Goal: Information Seeking & Learning: Learn about a topic

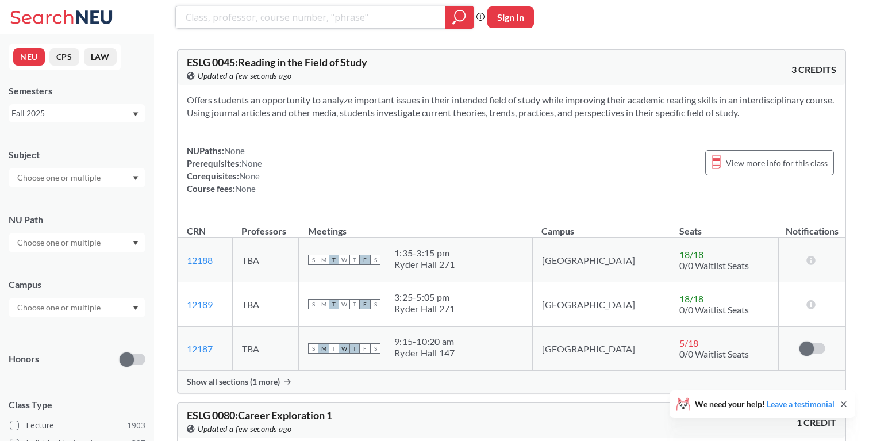
click at [344, 17] on input "search" at bounding box center [311, 17] width 252 height 20
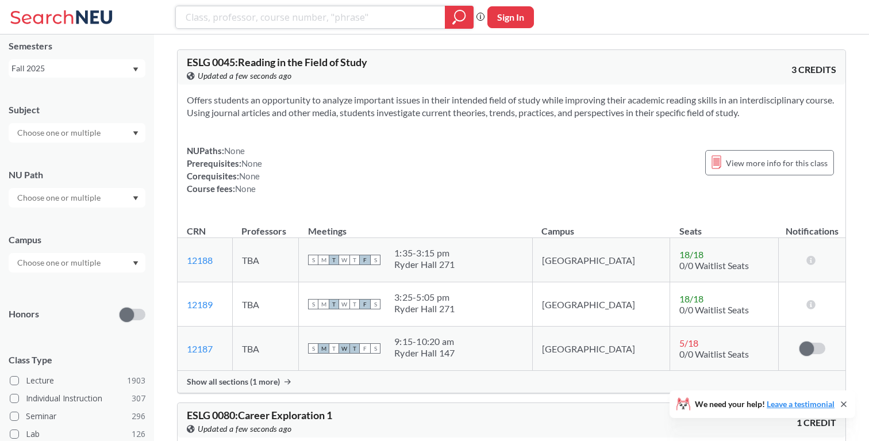
scroll to position [48, 0]
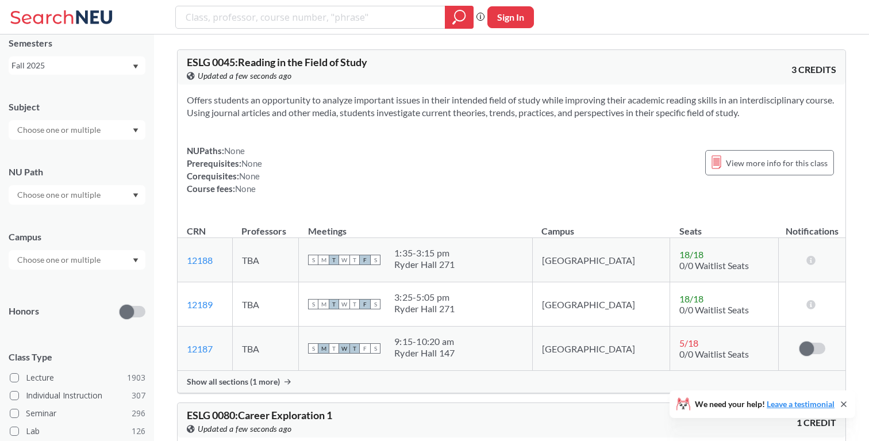
click at [79, 190] on input "text" at bounding box center [59, 195] width 97 height 14
click at [52, 280] on span "Interpreting Culture" at bounding box center [52, 284] width 75 height 13
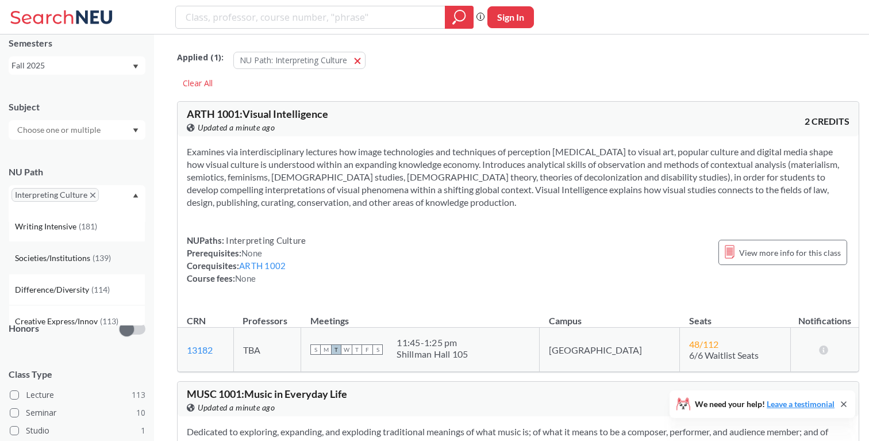
scroll to position [17, 0]
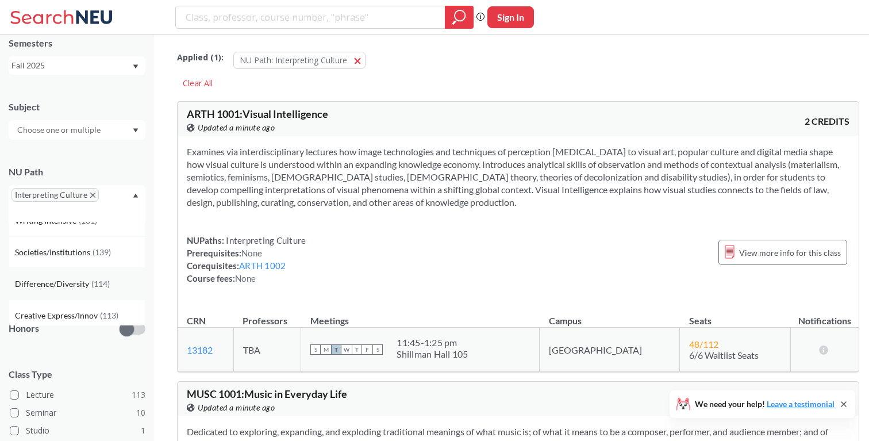
click at [79, 283] on span "Difference/Diversity" at bounding box center [53, 284] width 76 height 13
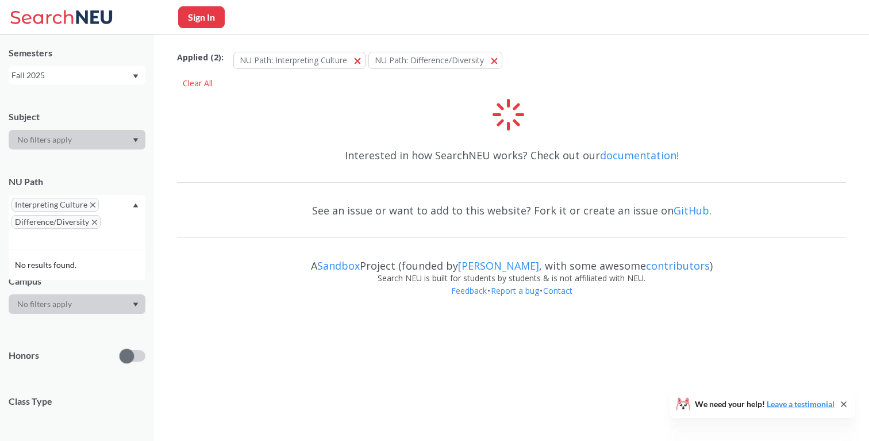
scroll to position [39, 0]
click at [76, 304] on div at bounding box center [77, 304] width 137 height 20
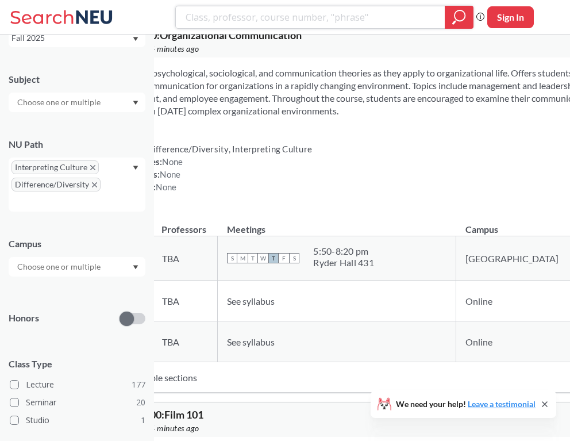
scroll to position [931, 0]
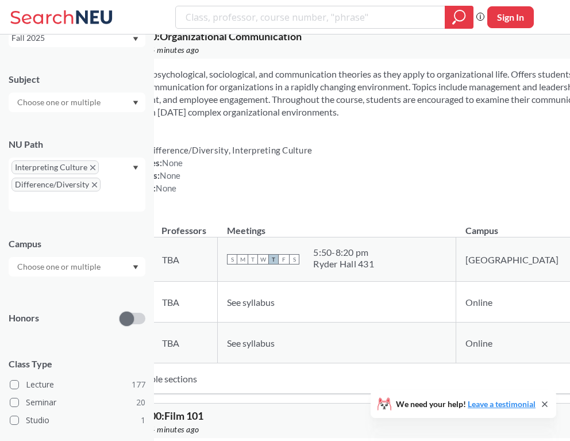
click at [270, 43] on span "CMN 1100 : Organizational Communication" at bounding box center [204, 36] width 194 height 13
copy div "CMN 1100 : Organizational Communication View this course on Banner."
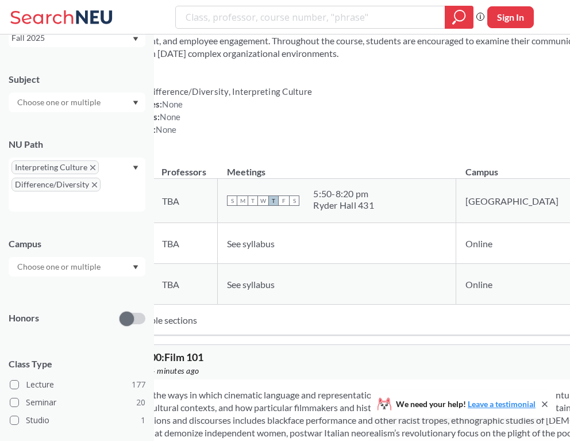
scroll to position [985, 0]
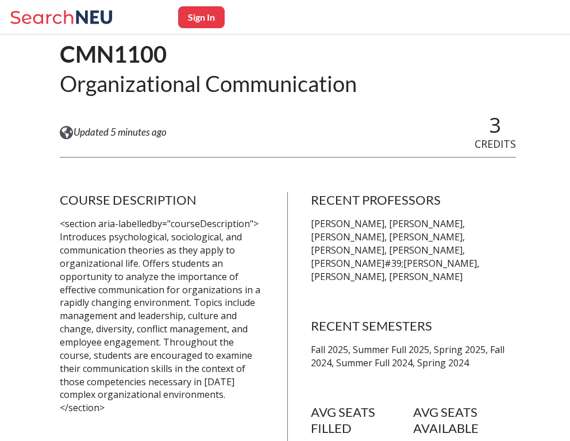
scroll to position [103, 0]
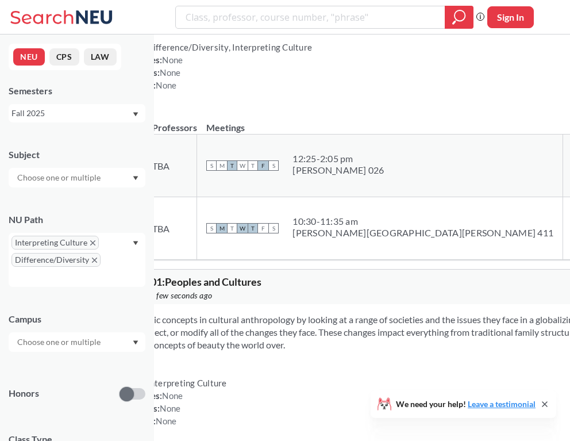
scroll to position [2854, 0]
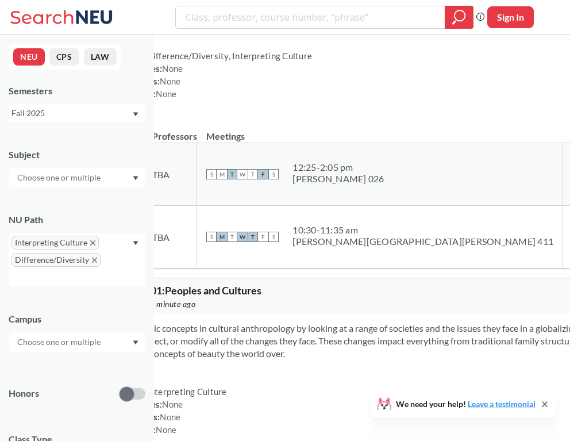
copy div "WMNS 1101 : Sex, Gender, and Popular Culture View this course on Banner."
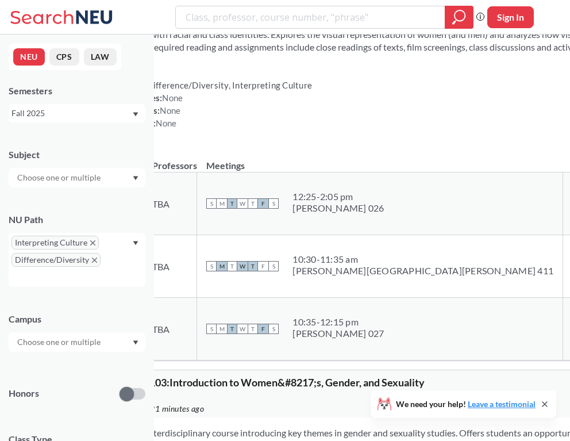
scroll to position [3954, 0]
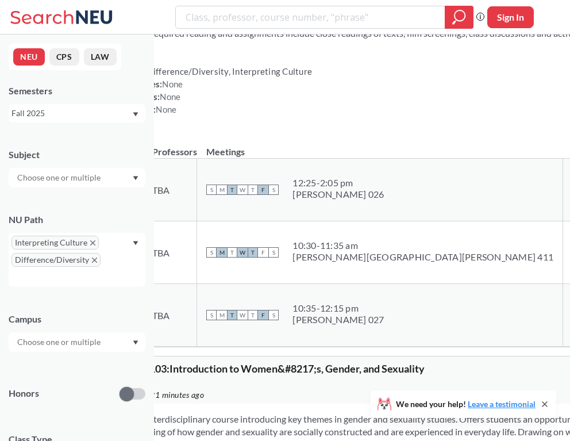
copy div "SOCL 1102 : Sex, Gender, and Popular Culture View this course on Banner."
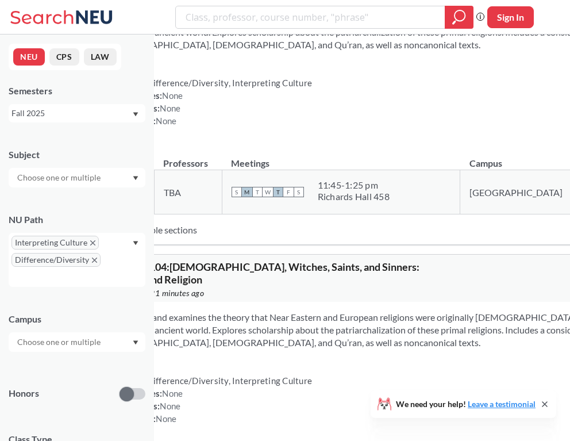
scroll to position [4665, 0]
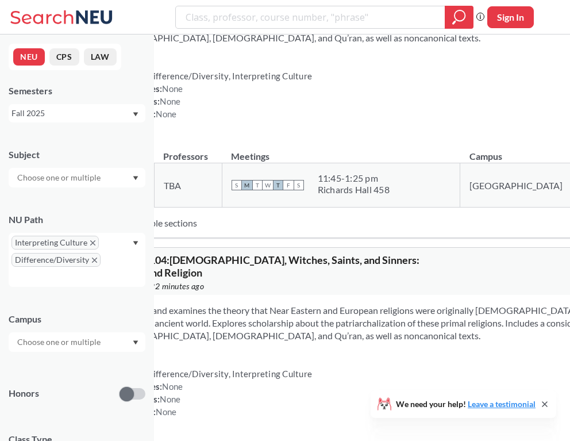
copy div "PHIL 1104 : Goddesses, Witches, Saints, and Sinners: Women and Religion View th…"
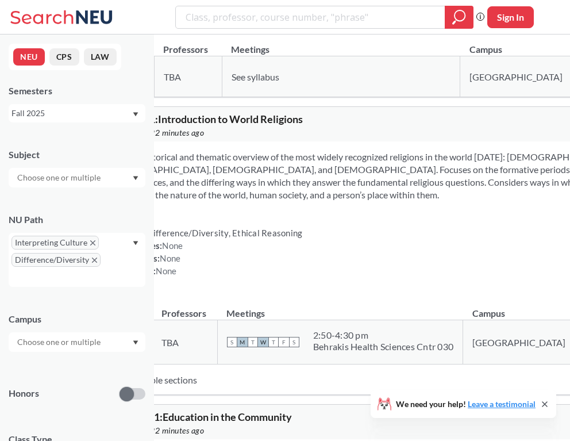
scroll to position [5585, 0]
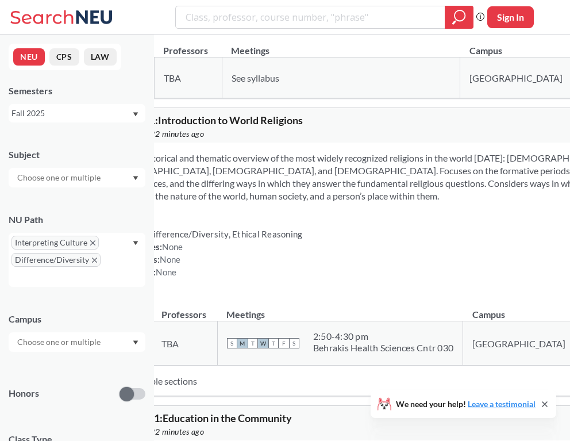
copy section
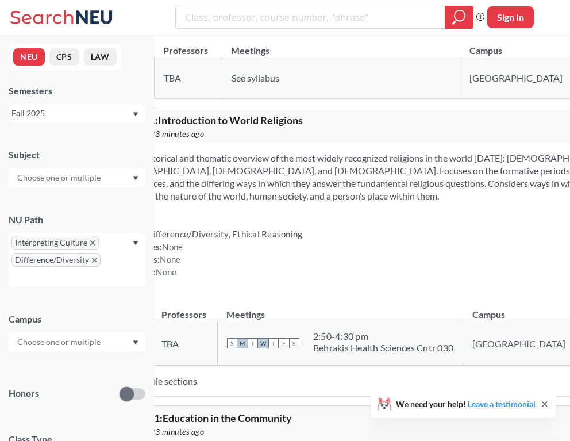
copy div "HIST 1105 : Introduction to Trans Studies View this course on Banner."
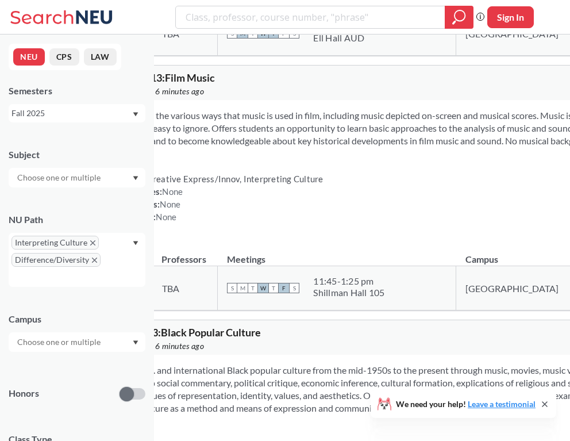
scroll to position [6479, 0]
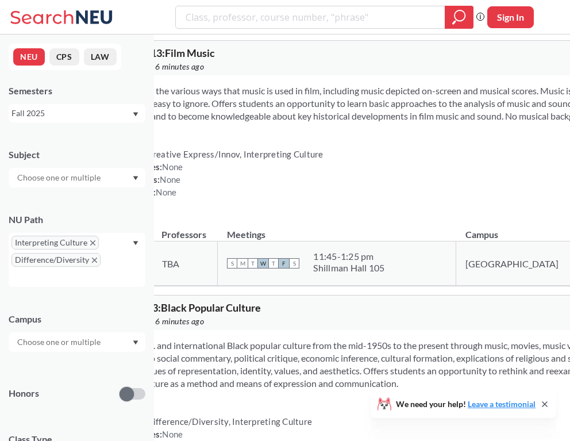
scroll to position [6501, 0]
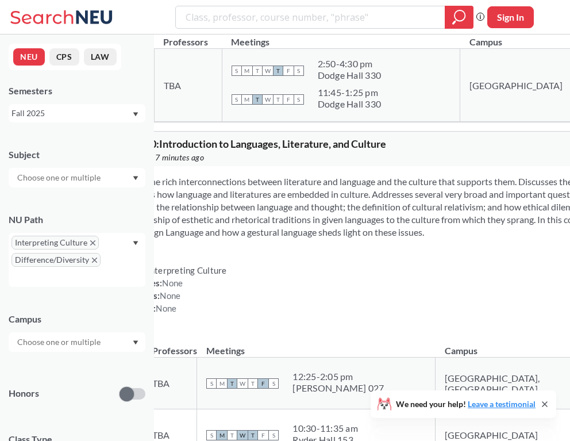
scroll to position [6969, 0]
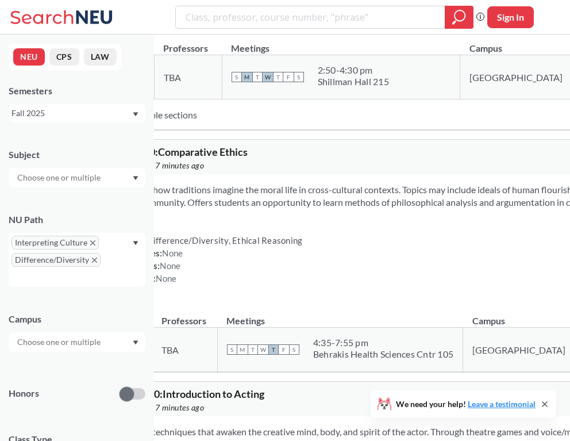
scroll to position [7618, 0]
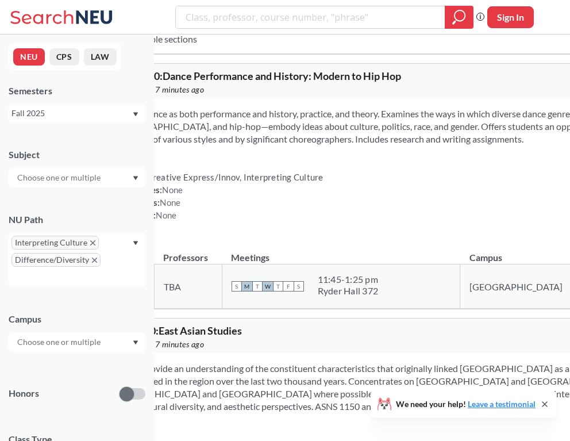
scroll to position [8612, 0]
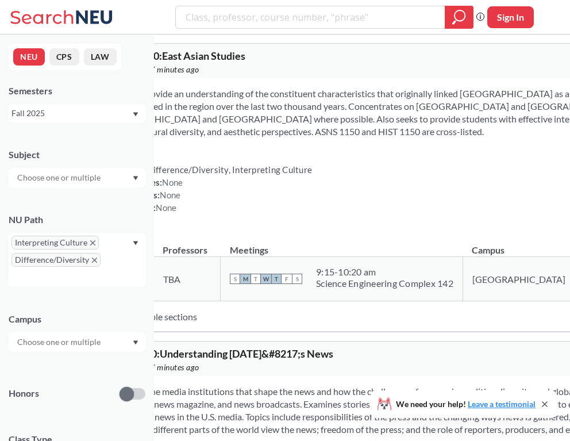
scroll to position [9189, 0]
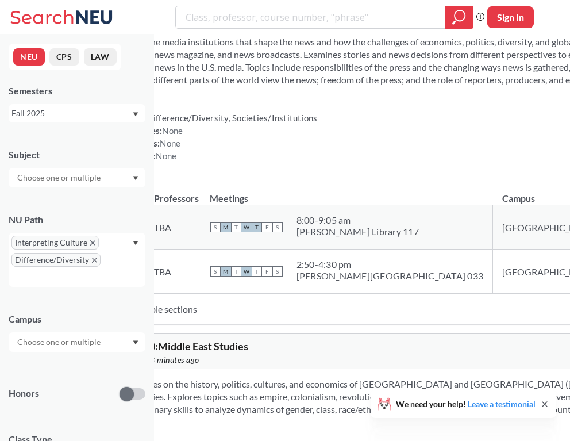
scroll to position [9536, 0]
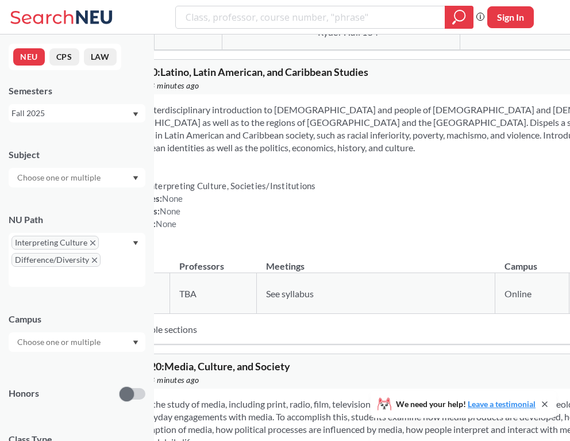
scroll to position [12696, 0]
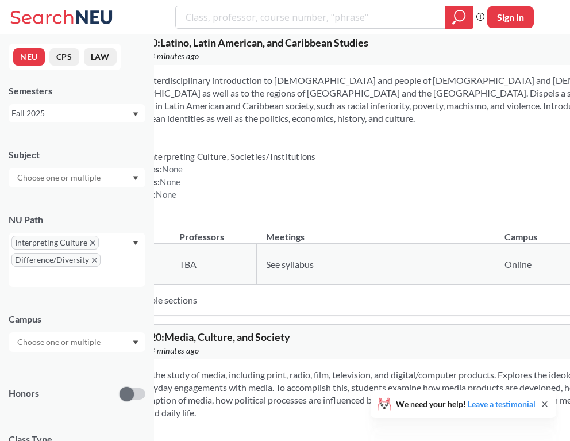
copy div "HIST 1215 : Origins of Today: Historical Roots of Contemporary Issues View this…"
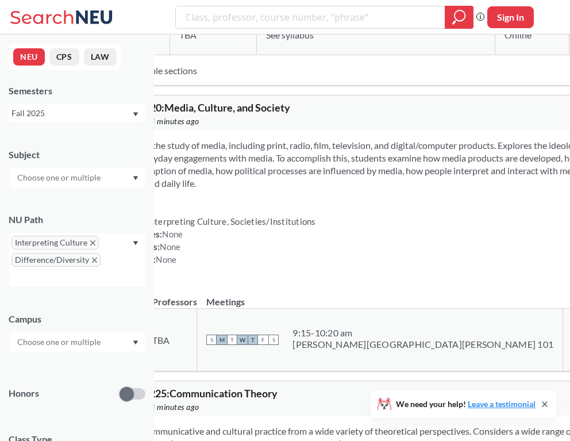
scroll to position [12933, 0]
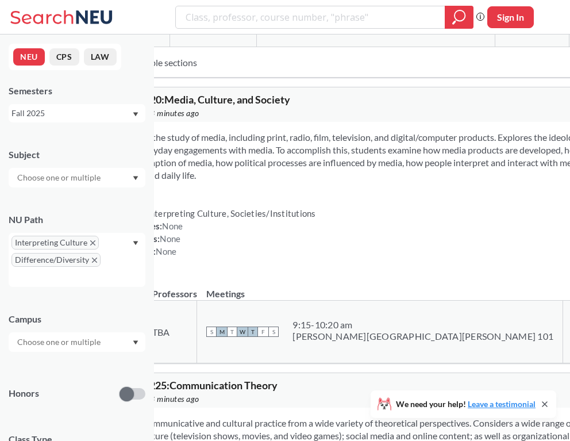
copy div "HIST 1218 : Pirates, Planters, and Patriots: Making the Americas, 1492&#8211;18…"
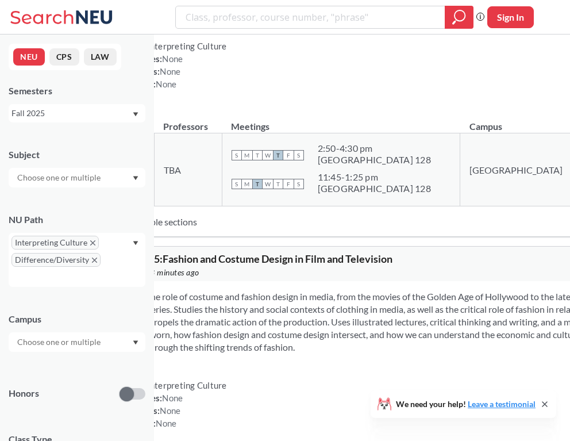
scroll to position [14870, 0]
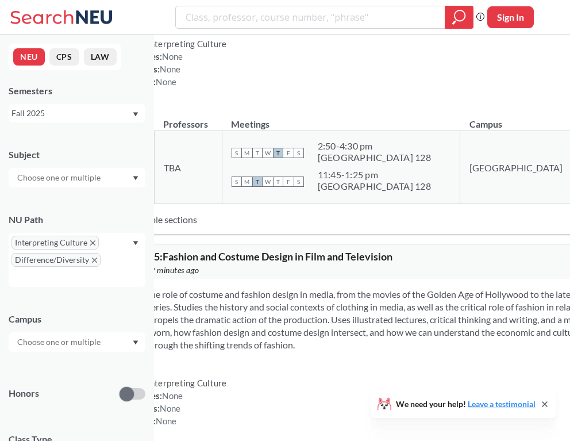
copy div "SOC 1230 : Race and Ethnicity View this course on Banner."
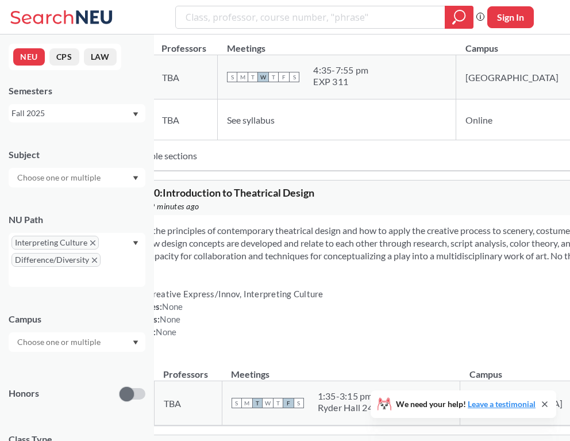
scroll to position [17065, 0]
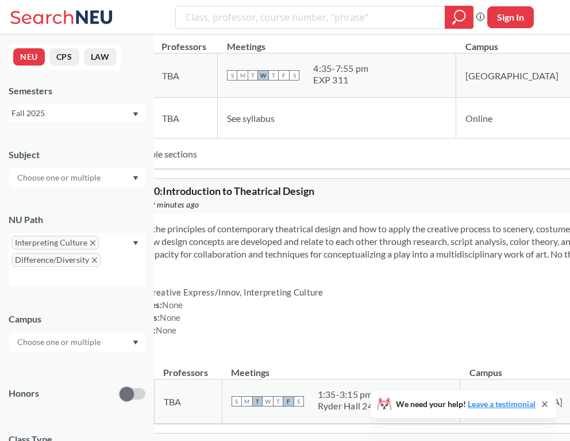
copy div "NUPaths: Difference/Diversity, Interpreting Culture"
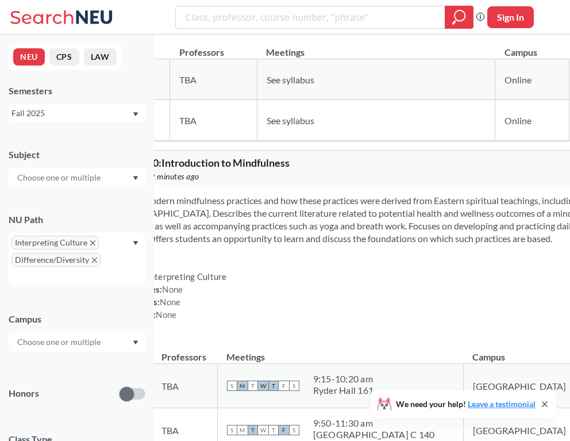
scroll to position [17642, 0]
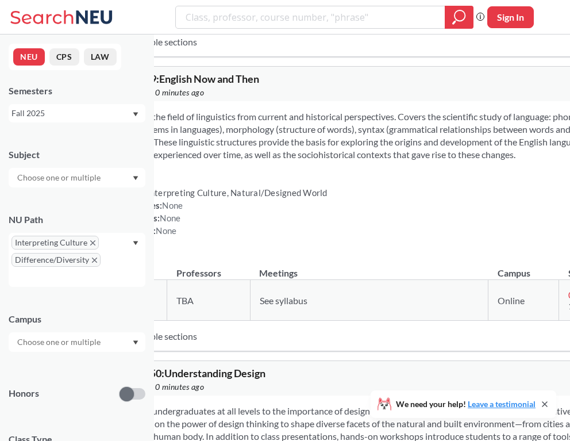
scroll to position [20046, 0]
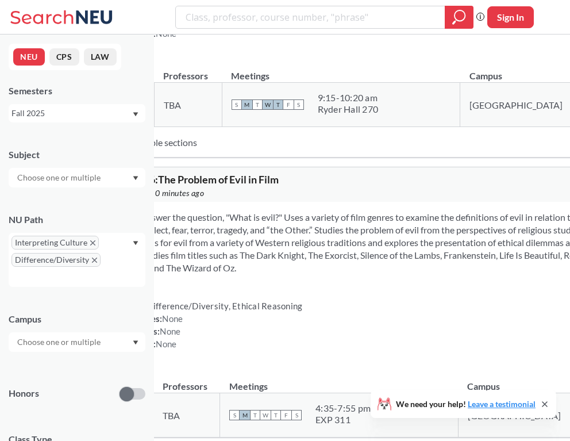
scroll to position [21659, 0]
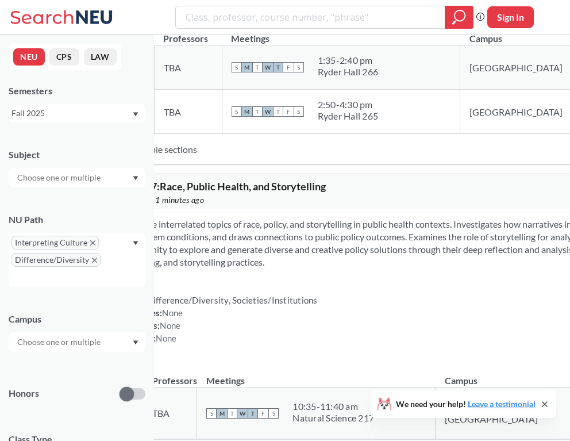
scroll to position [23175, 0]
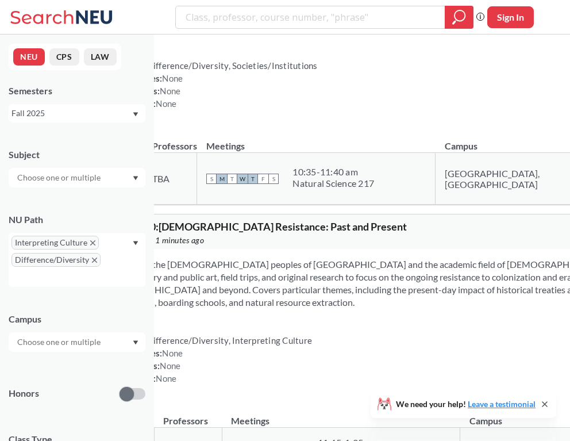
scroll to position [23400, 0]
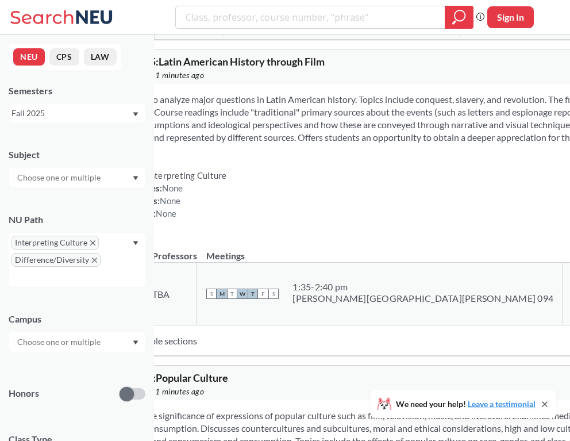
scroll to position [24119, 0]
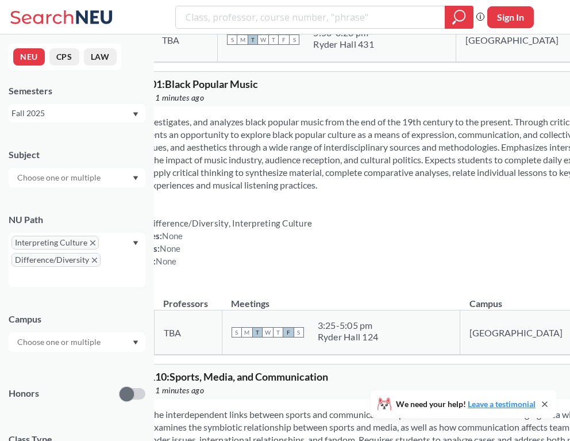
scroll to position [24685, 0]
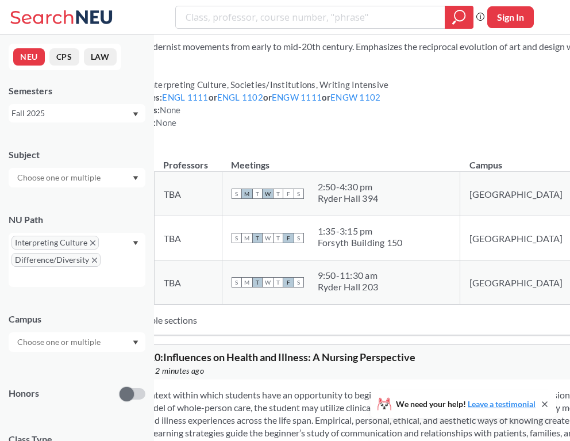
scroll to position [25930, 0]
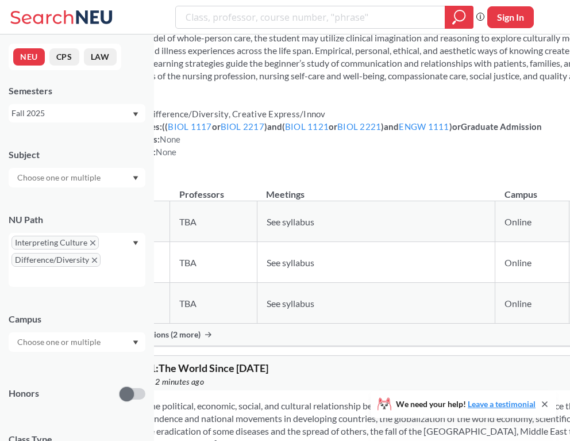
scroll to position [26297, 0]
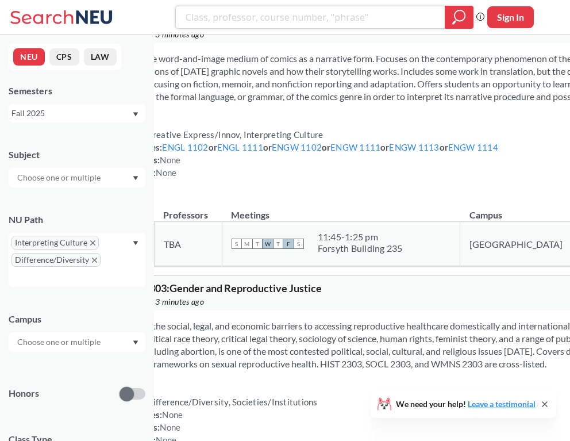
scroll to position [30367, 0]
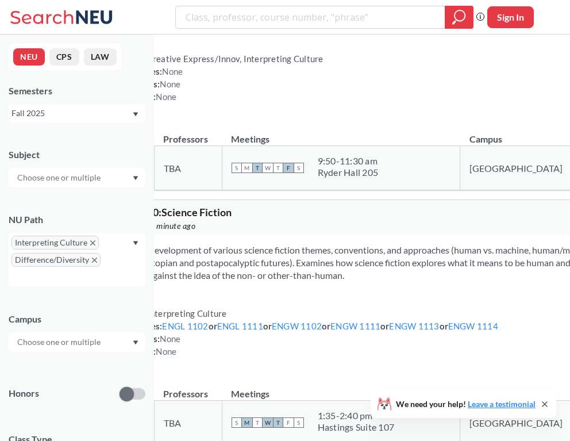
scroll to position [42418, 0]
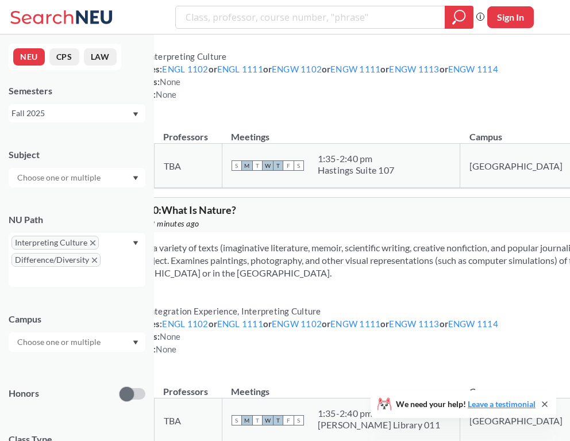
scroll to position [42673, 0]
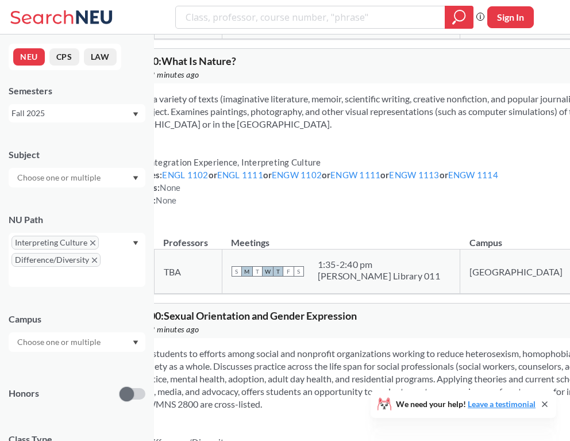
scroll to position [42866, 0]
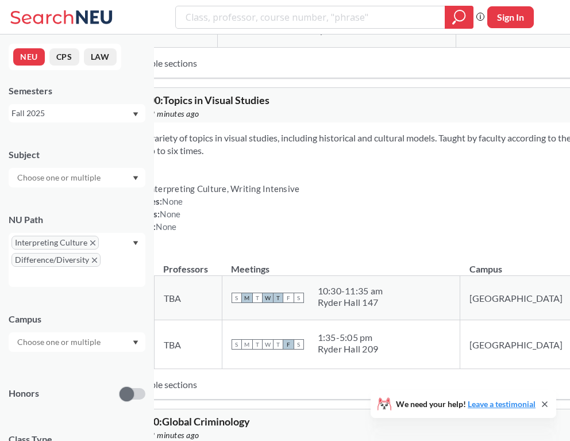
scroll to position [43921, 0]
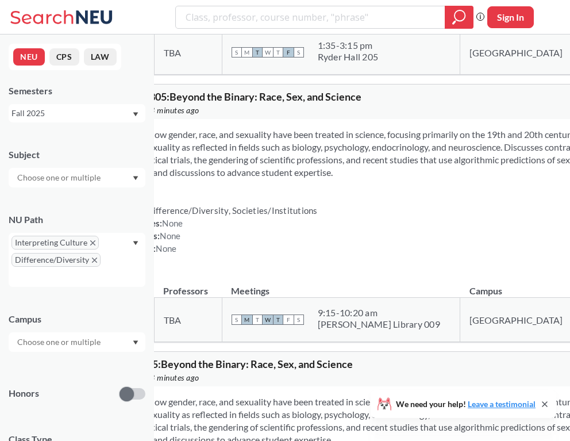
scroll to position [47400, 0]
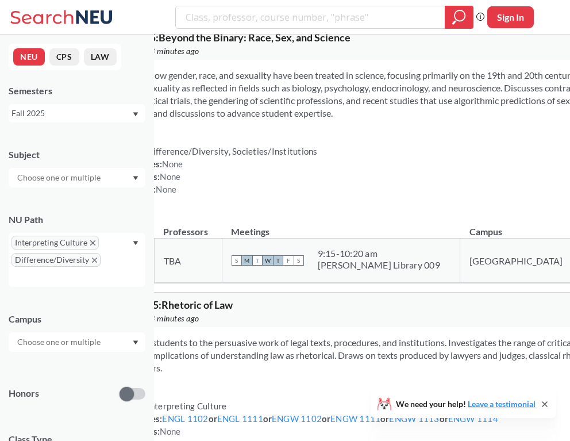
scroll to position [48036, 0]
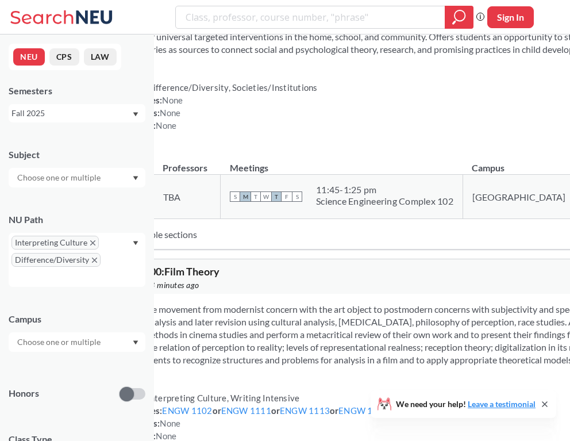
scroll to position [52000, 0]
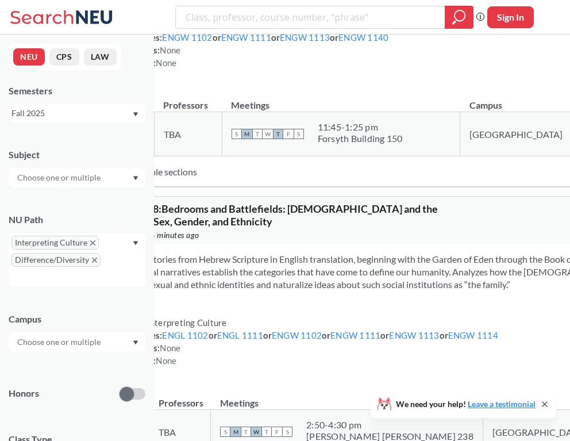
scroll to position [52371, 0]
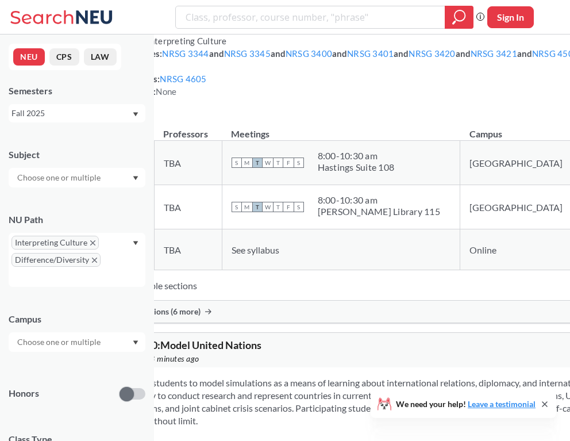
scroll to position [57040, 0]
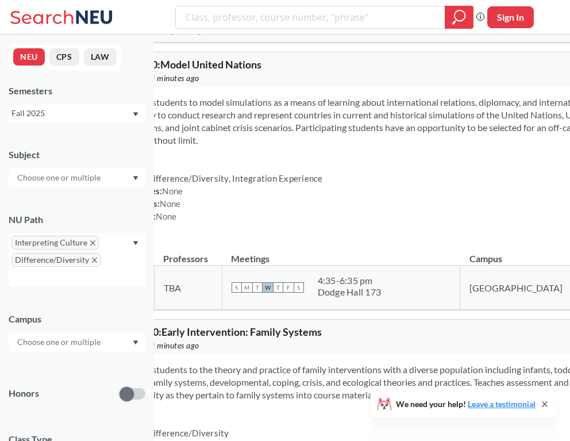
scroll to position [57320, 0]
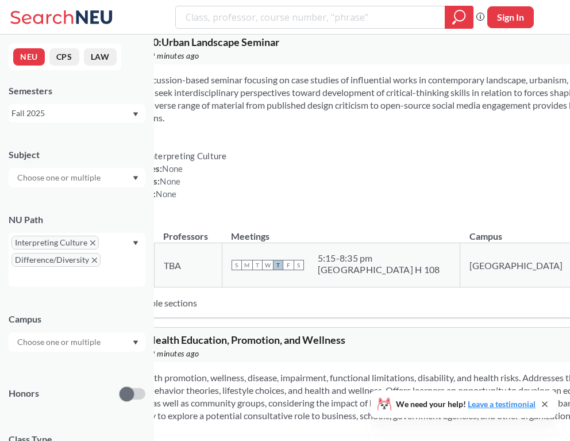
scroll to position [58149, 0]
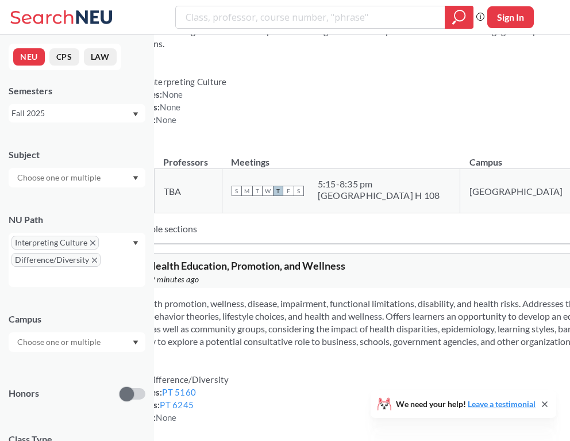
scroll to position [58226, 0]
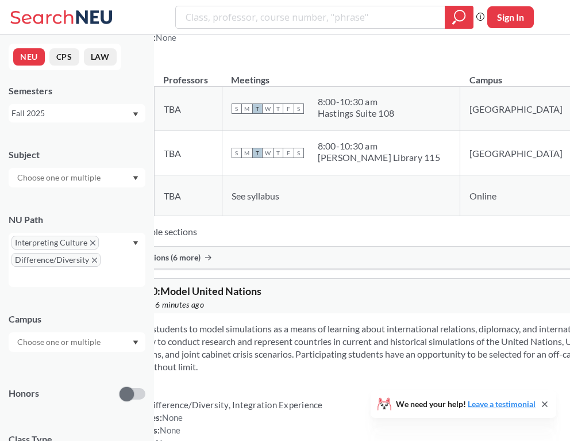
scroll to position [57084, 0]
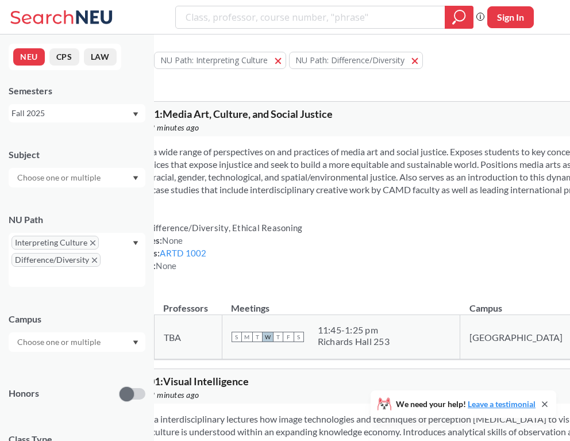
click at [90, 240] on icon "X to remove pill" at bounding box center [92, 242] width 5 height 5
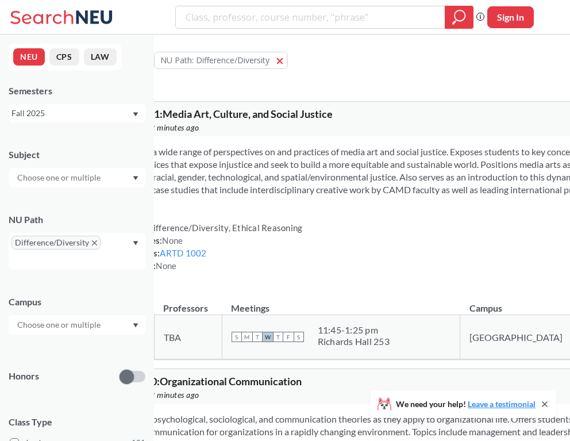
click at [93, 242] on icon "X to remove pill" at bounding box center [94, 242] width 5 height 5
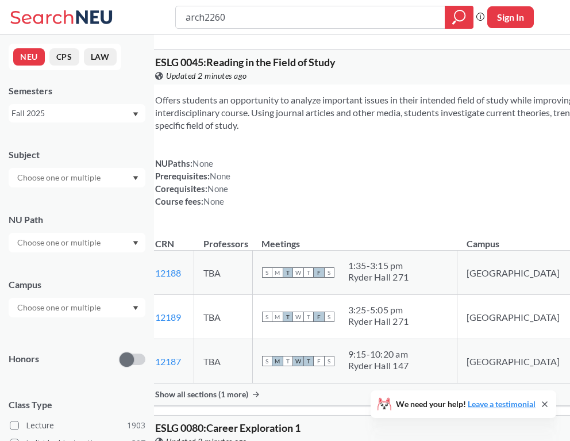
type input "arch2260"
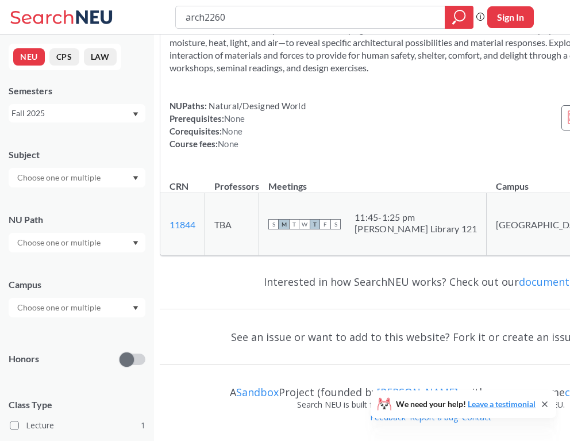
scroll to position [68, 0]
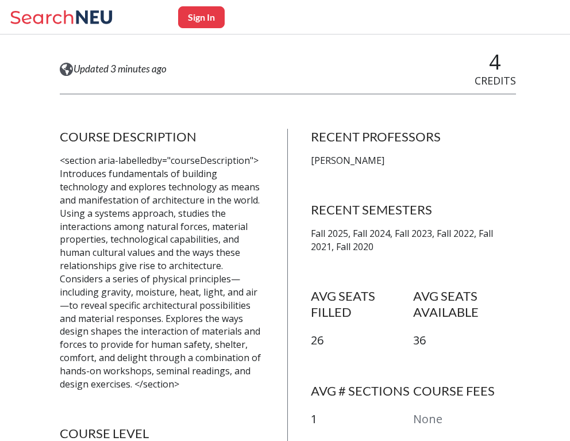
scroll to position [85, 0]
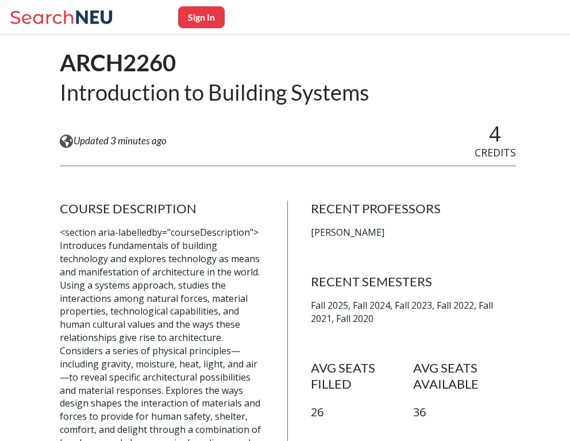
scroll to position [85, 0]
